Goal: Information Seeking & Learning: Learn about a topic

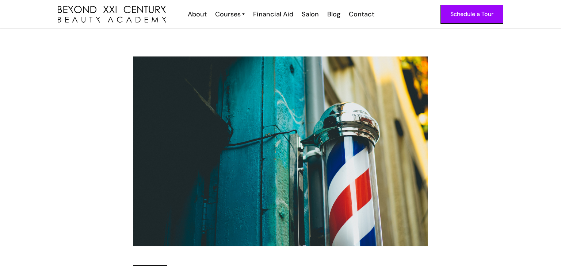
click at [323, 62] on img at bounding box center [280, 152] width 294 height 190
drag, startPoint x: 105, startPoint y: 44, endPoint x: 312, endPoint y: 228, distance: 277.3
click at [312, 228] on div "Education [DATE] • 2 min The Surprising History of the [PERSON_NAME] Pole Writt…" at bounding box center [280, 208] width 561 height 358
click at [276, 141] on img at bounding box center [280, 152] width 294 height 190
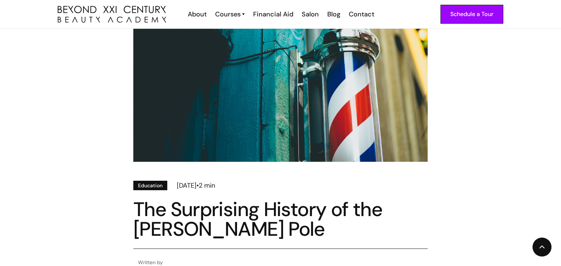
scroll to position [86, 0]
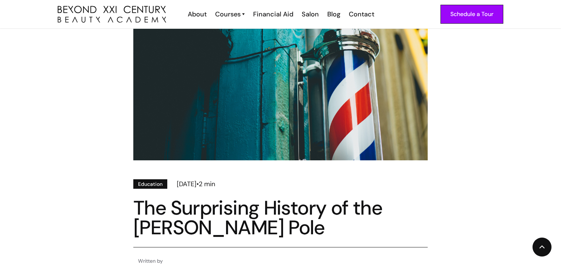
click at [298, 52] on img at bounding box center [280, 65] width 294 height 190
click at [301, 112] on img at bounding box center [280, 65] width 294 height 190
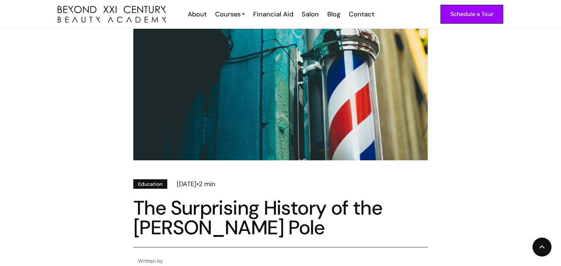
click at [301, 112] on img at bounding box center [280, 65] width 294 height 190
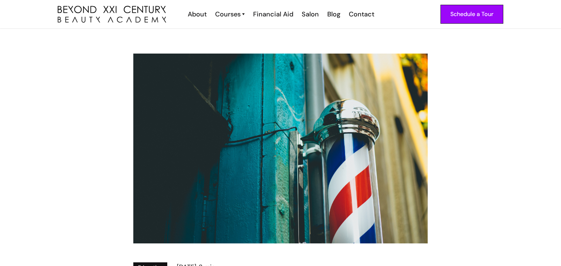
scroll to position [0, 0]
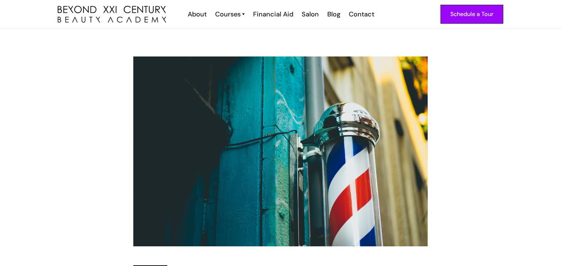
click at [527, 43] on div "Education [DATE] • 2 min The Surprising History of the [PERSON_NAME] Pole Writt…" at bounding box center [280, 208] width 561 height 358
click at [384, 96] on img at bounding box center [280, 152] width 294 height 190
drag, startPoint x: 109, startPoint y: 37, endPoint x: 227, endPoint y: 107, distance: 136.4
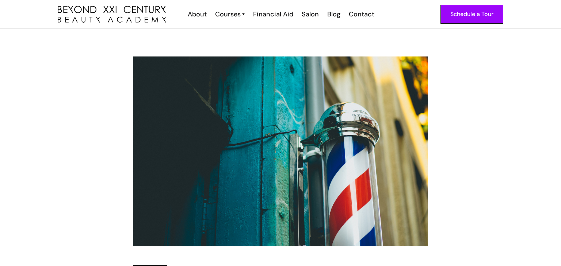
click at [227, 107] on div "Education [DATE] • 2 min The Surprising History of the [PERSON_NAME] Pole Writt…" at bounding box center [280, 208] width 561 height 358
click at [227, 107] on img at bounding box center [280, 152] width 294 height 190
drag, startPoint x: 104, startPoint y: 29, endPoint x: 287, endPoint y: 155, distance: 222.4
click at [287, 155] on div "Education [DATE] • 2 min The Surprising History of the [PERSON_NAME] Pole Writt…" at bounding box center [280, 208] width 561 height 358
click at [287, 155] on img at bounding box center [280, 152] width 294 height 190
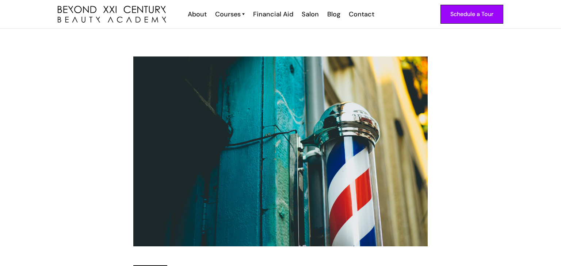
click at [287, 155] on img at bounding box center [280, 152] width 294 height 190
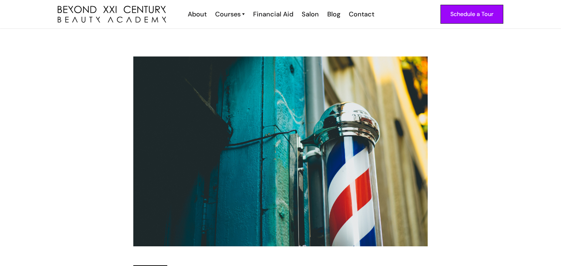
click at [287, 155] on img at bounding box center [280, 152] width 294 height 190
click at [287, 154] on img at bounding box center [280, 152] width 294 height 190
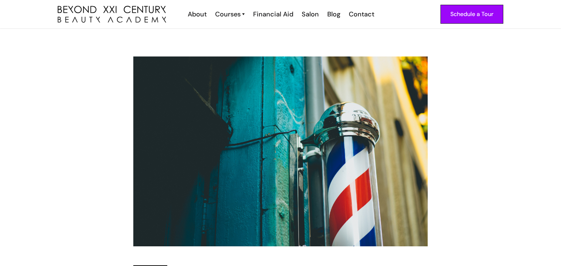
click at [287, 154] on img at bounding box center [280, 152] width 294 height 190
click at [290, 154] on img at bounding box center [280, 152] width 294 height 190
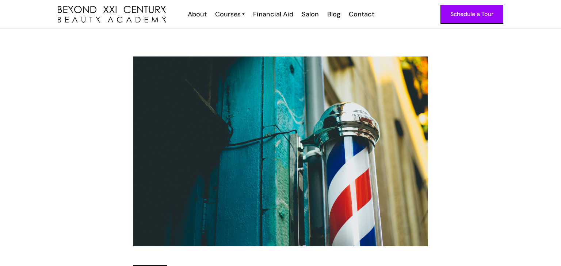
click at [212, 103] on img at bounding box center [280, 152] width 294 height 190
click at [321, 227] on img at bounding box center [280, 152] width 294 height 190
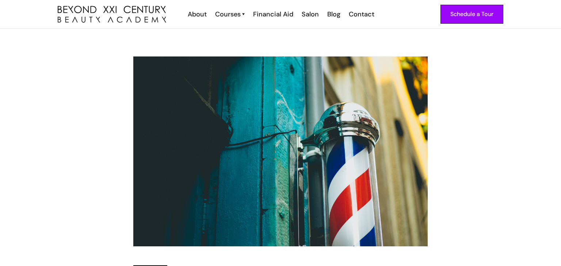
click at [321, 227] on img at bounding box center [280, 152] width 294 height 190
click at [430, 73] on div "Education [DATE] • 2 min The Surprising History of the [PERSON_NAME] Pole Writt…" at bounding box center [280, 208] width 464 height 303
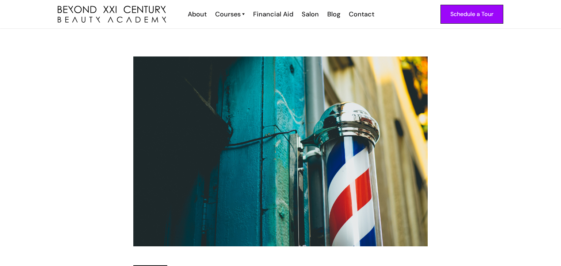
drag, startPoint x: 430, startPoint y: 73, endPoint x: 215, endPoint y: 161, distance: 232.4
click at [215, 161] on div "Education [DATE] • 2 min The Surprising History of the [PERSON_NAME] Pole Writt…" at bounding box center [280, 208] width 464 height 303
click at [215, 161] on img at bounding box center [280, 152] width 294 height 190
click at [383, 92] on img at bounding box center [280, 152] width 294 height 190
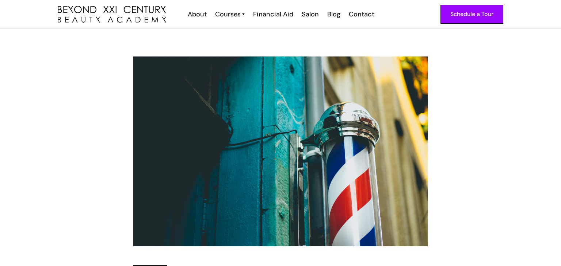
click at [383, 92] on img at bounding box center [280, 152] width 294 height 190
